Goal: Communication & Community: Ask a question

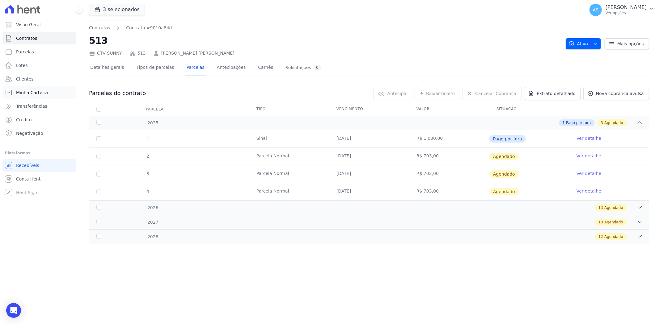
click at [32, 90] on span "Minha Carteira" at bounding box center [32, 93] width 32 height 6
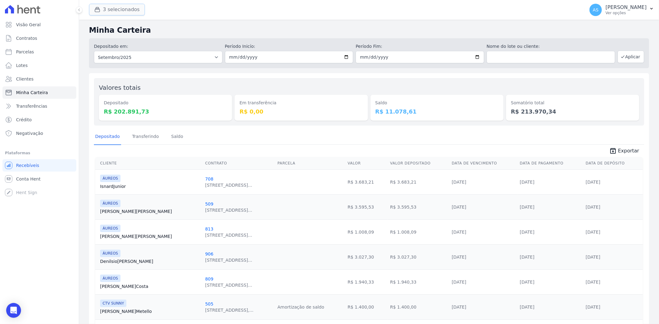
click at [115, 7] on button "3 selecionados" at bounding box center [117, 10] width 56 height 12
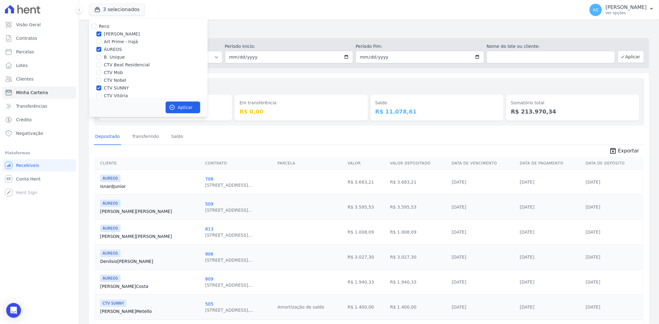
click at [97, 28] on div "Reco" at bounding box center [148, 26] width 119 height 6
click at [91, 26] on input "Reco" at bounding box center [93, 26] width 5 height 5
checkbox input "true"
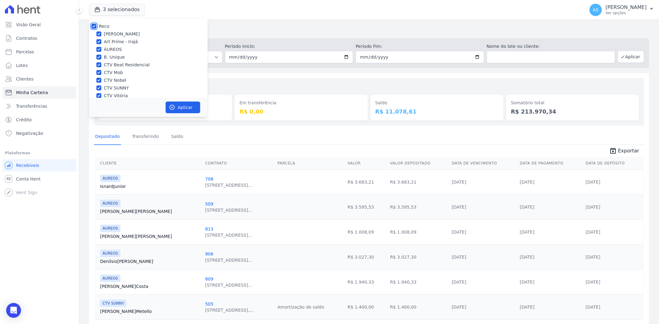
checkbox input "true"
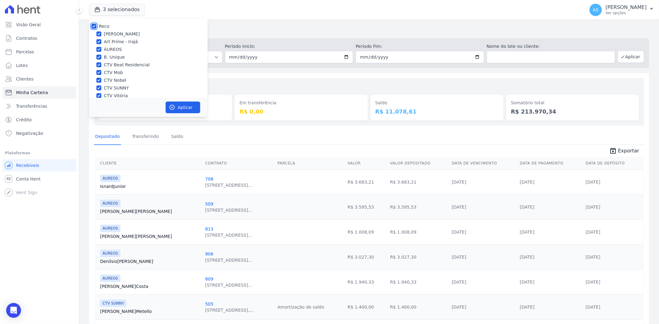
checkbox input "true"
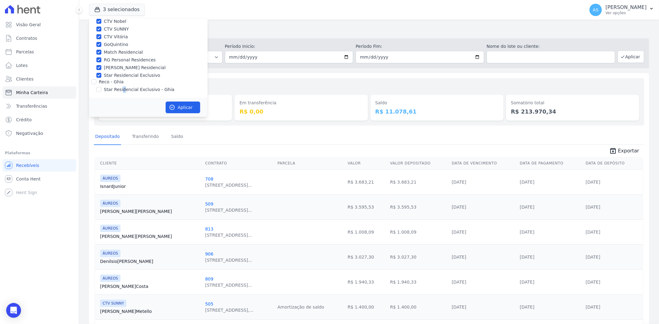
click at [121, 91] on label "Star Residencial Exclusivo - Ghia" at bounding box center [139, 89] width 70 height 6
click at [99, 90] on input "Star Residencial Exclusivo - Ghia" at bounding box center [98, 89] width 5 height 5
checkbox input "true"
click at [175, 109] on button "Aplicar" at bounding box center [183, 108] width 35 height 12
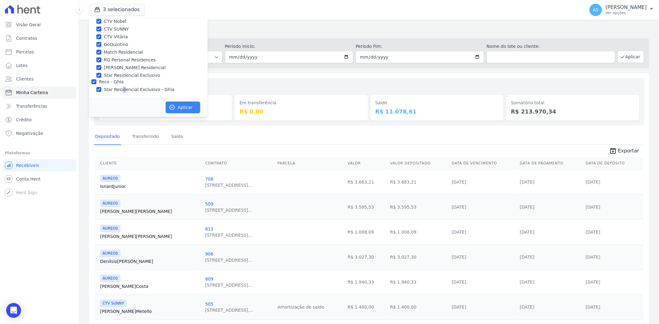
scroll to position [57, 0]
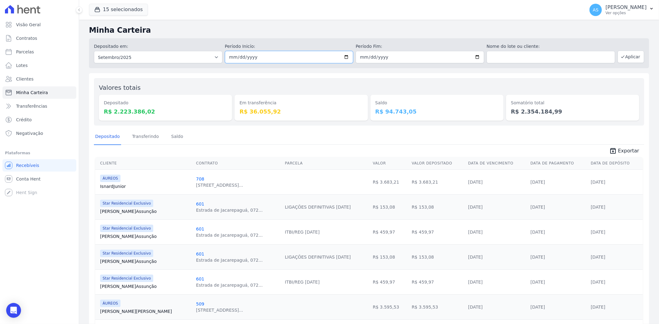
click at [344, 57] on input "[DATE]" at bounding box center [289, 57] width 128 height 12
type input "2025-09-15"
click at [623, 56] on button "Aplicar" at bounding box center [630, 57] width 27 height 12
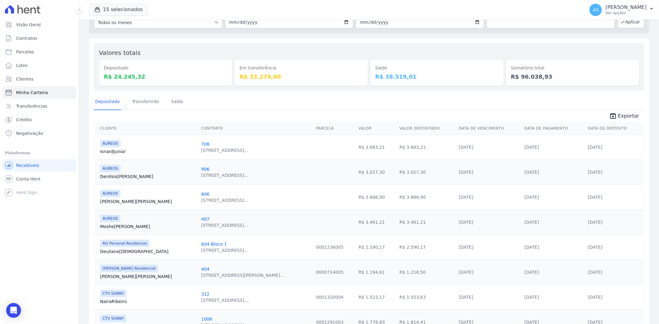
scroll to position [34, 0]
click at [146, 104] on link "Transferindo" at bounding box center [145, 103] width 29 height 16
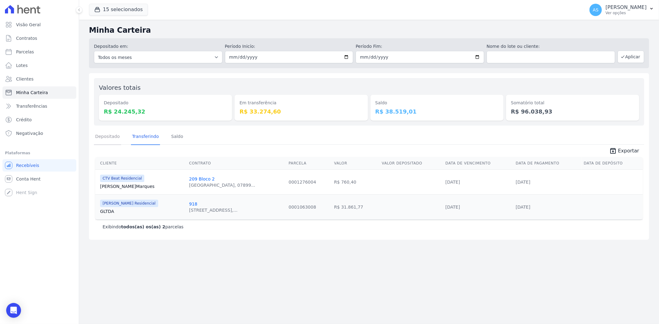
click at [109, 135] on link "Depositado" at bounding box center [107, 137] width 27 height 16
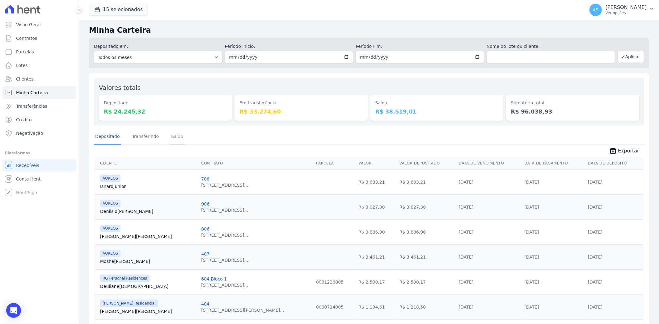
click at [170, 139] on link "Saldo" at bounding box center [177, 137] width 15 height 16
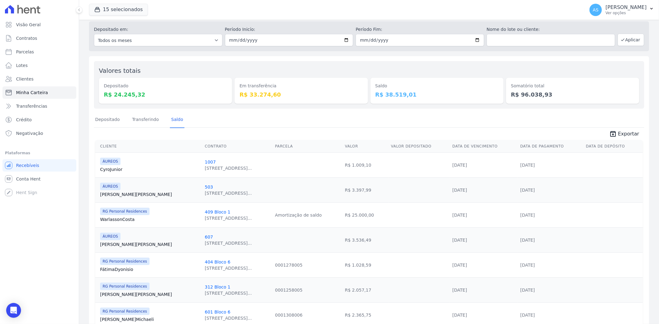
scroll to position [45, 0]
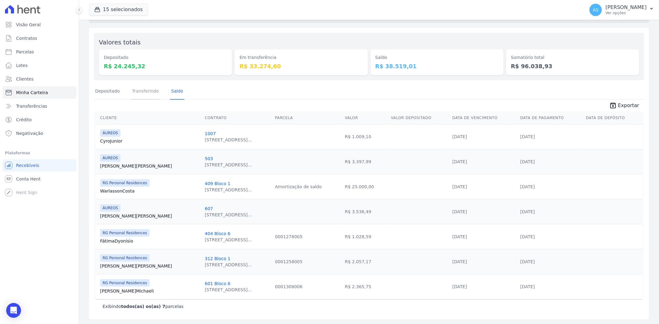
click at [146, 89] on link "Transferindo" at bounding box center [145, 92] width 29 height 16
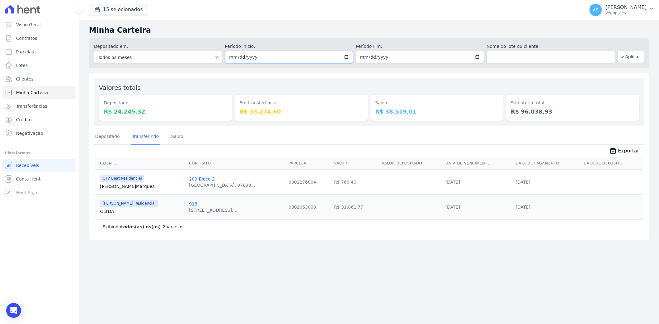
click at [348, 55] on input "2025-09-15" at bounding box center [289, 57] width 128 height 12
type input "[DATE]"
click at [641, 57] on button "Aplicar" at bounding box center [630, 57] width 27 height 12
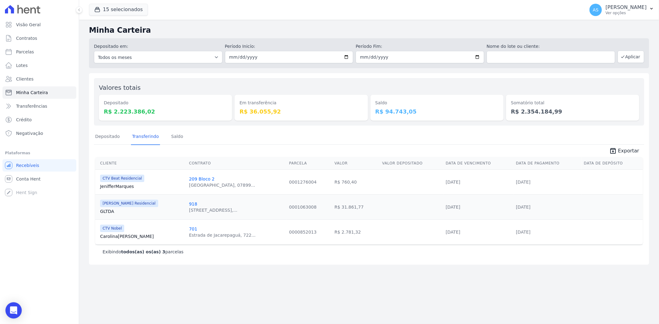
click at [10, 311] on div "Open Intercom Messenger" at bounding box center [14, 311] width 16 height 16
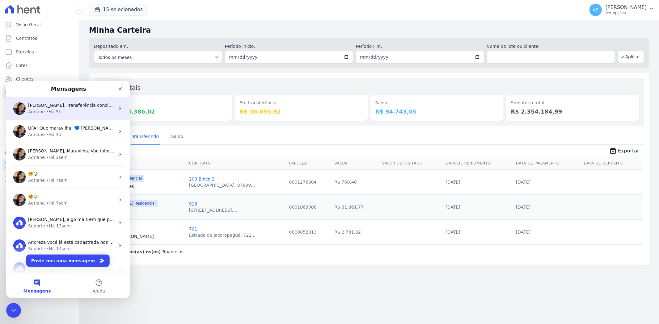
click at [64, 112] on div "Adriane • Há 5h" at bounding box center [71, 111] width 87 height 6
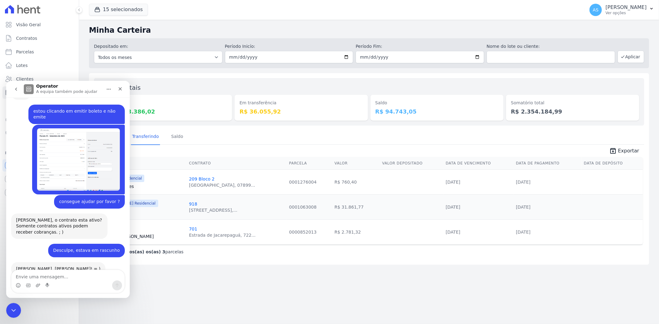
scroll to position [5897, 0]
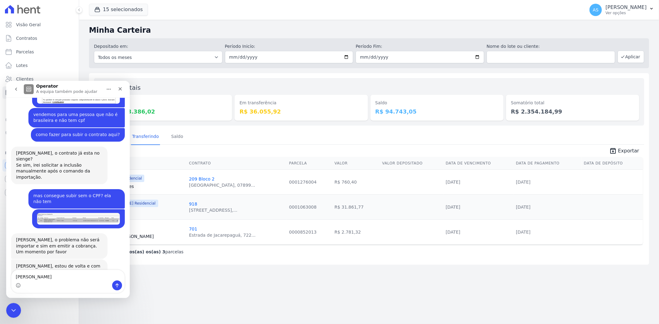
type textarea "adriane"
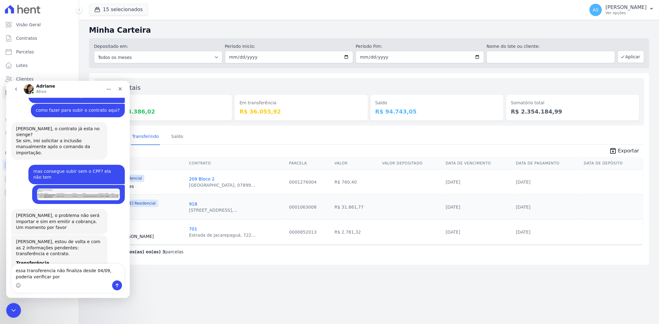
scroll to position [5950, 0]
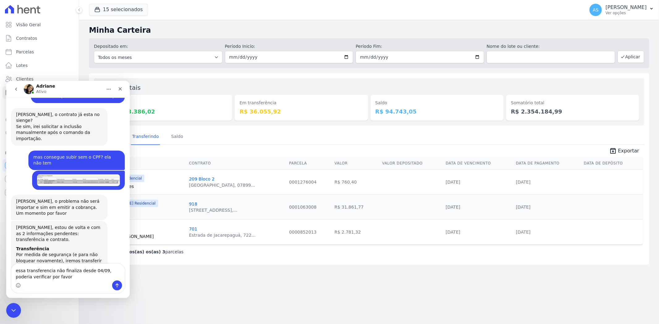
type textarea "essa transferencia não finaliza desde 04/09, poderia verificar por favor ?"
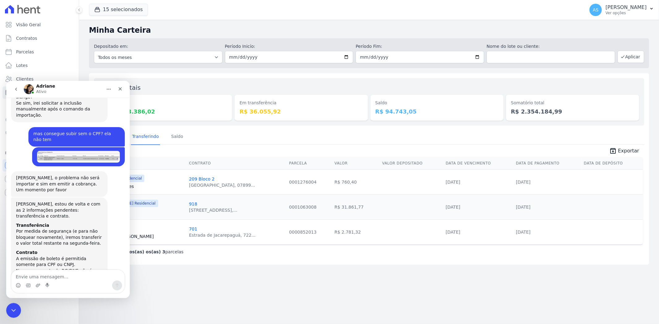
scroll to position [6008, 0]
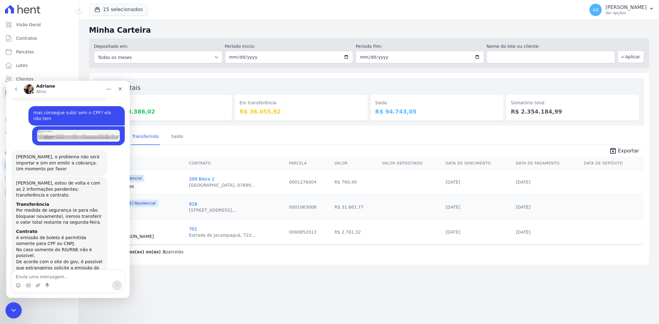
click at [15, 309] on icon "Fechar mensagem da Intercom" at bounding box center [13, 310] width 4 height 2
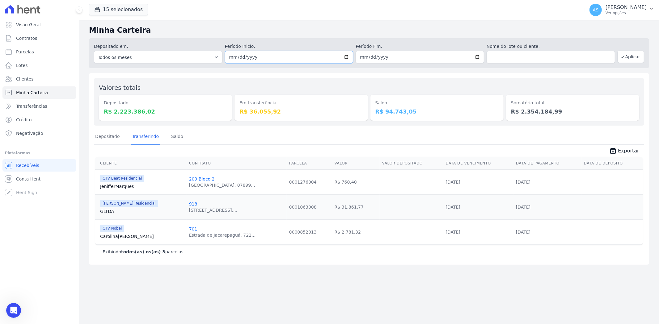
click at [349, 53] on input "[DATE]" at bounding box center [289, 57] width 128 height 12
click at [347, 56] on input "[DATE]" at bounding box center [289, 57] width 128 height 12
type input "[DATE]"
click at [477, 56] on input "[DATE]" at bounding box center [420, 57] width 128 height 12
type input "[DATE]"
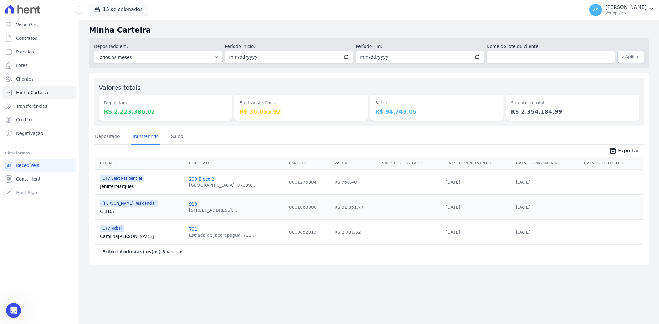
click at [631, 57] on button "Aplicar" at bounding box center [630, 57] width 27 height 12
